Goal: Information Seeking & Learning: Check status

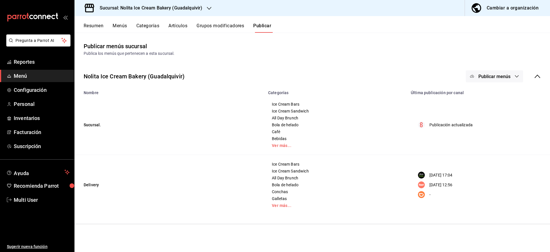
click at [94, 25] on button "Resumen" at bounding box center [94, 28] width 20 height 10
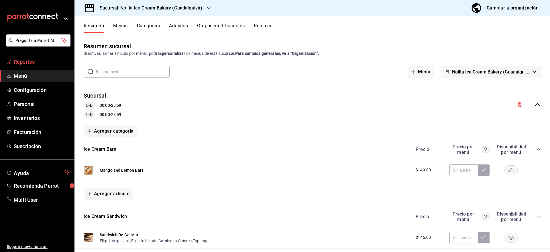
click at [27, 63] on span "Reportes" at bounding box center [42, 62] width 56 height 8
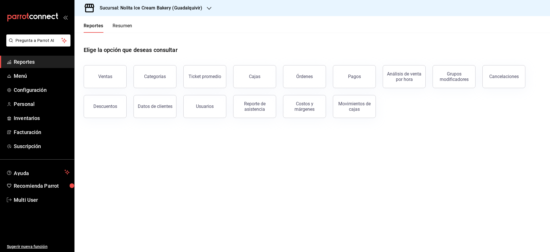
click at [128, 27] on button "Resumen" at bounding box center [123, 28] width 20 height 10
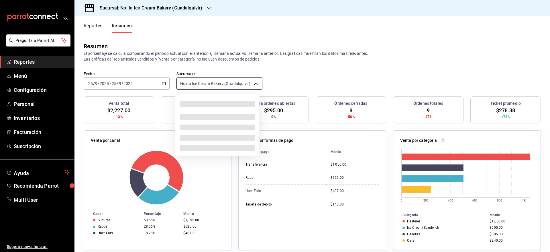
click at [208, 82] on body "Pregunta a Parrot AI Reportes Menú Configuración Personal Inventarios Facturaci…" at bounding box center [275, 126] width 550 height 252
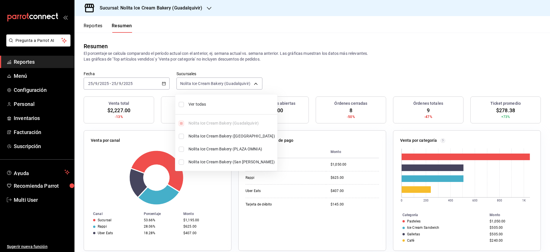
click at [204, 100] on li "Ver todas" at bounding box center [226, 104] width 102 height 15
type input "[object Object],[object Object],[object Object],[object Object]"
checkbox input "true"
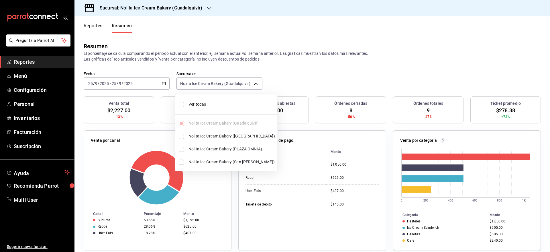
checkbox input "true"
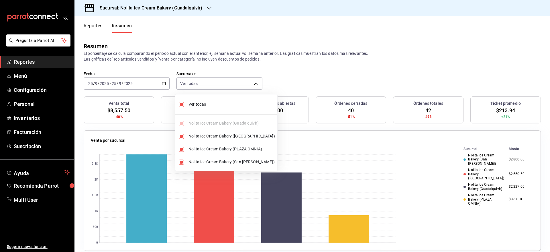
click at [275, 62] on div at bounding box center [275, 126] width 550 height 252
